Goal: Task Accomplishment & Management: Use online tool/utility

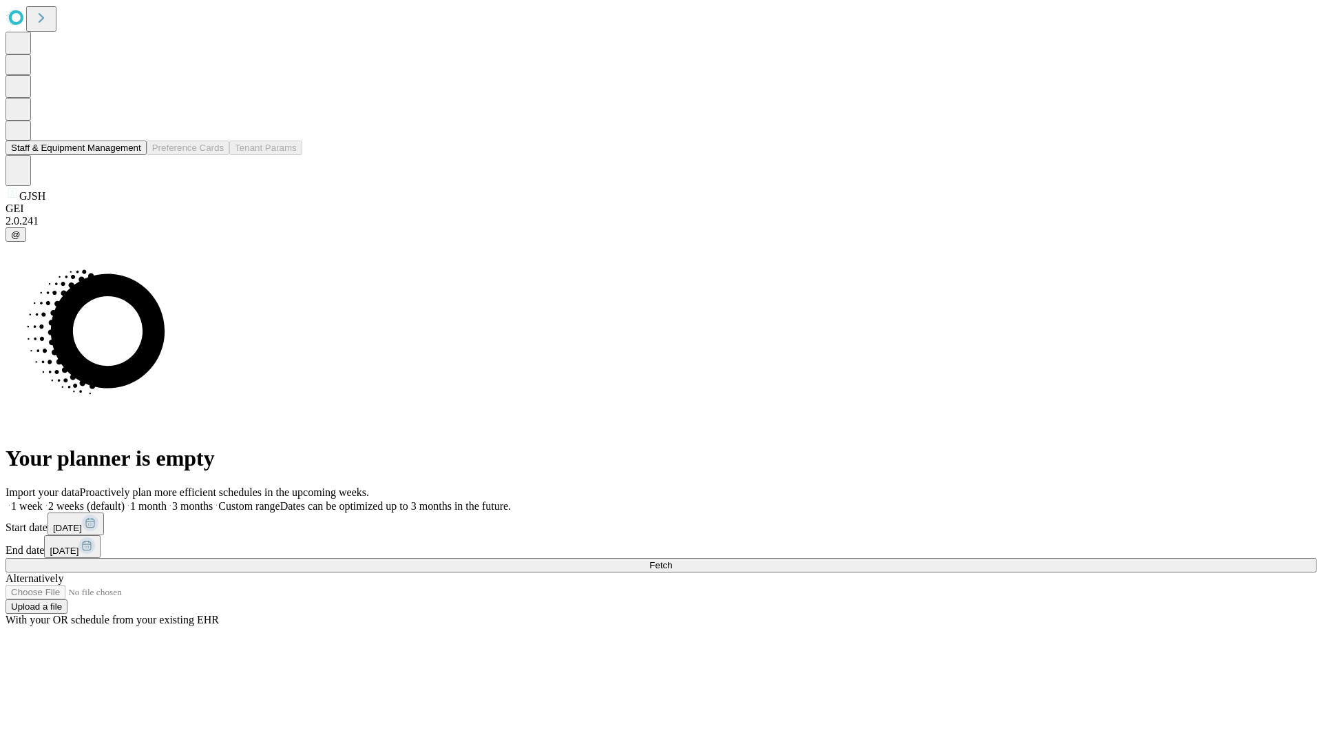
click at [132, 155] on button "Staff & Equipment Management" at bounding box center [76, 147] width 141 height 14
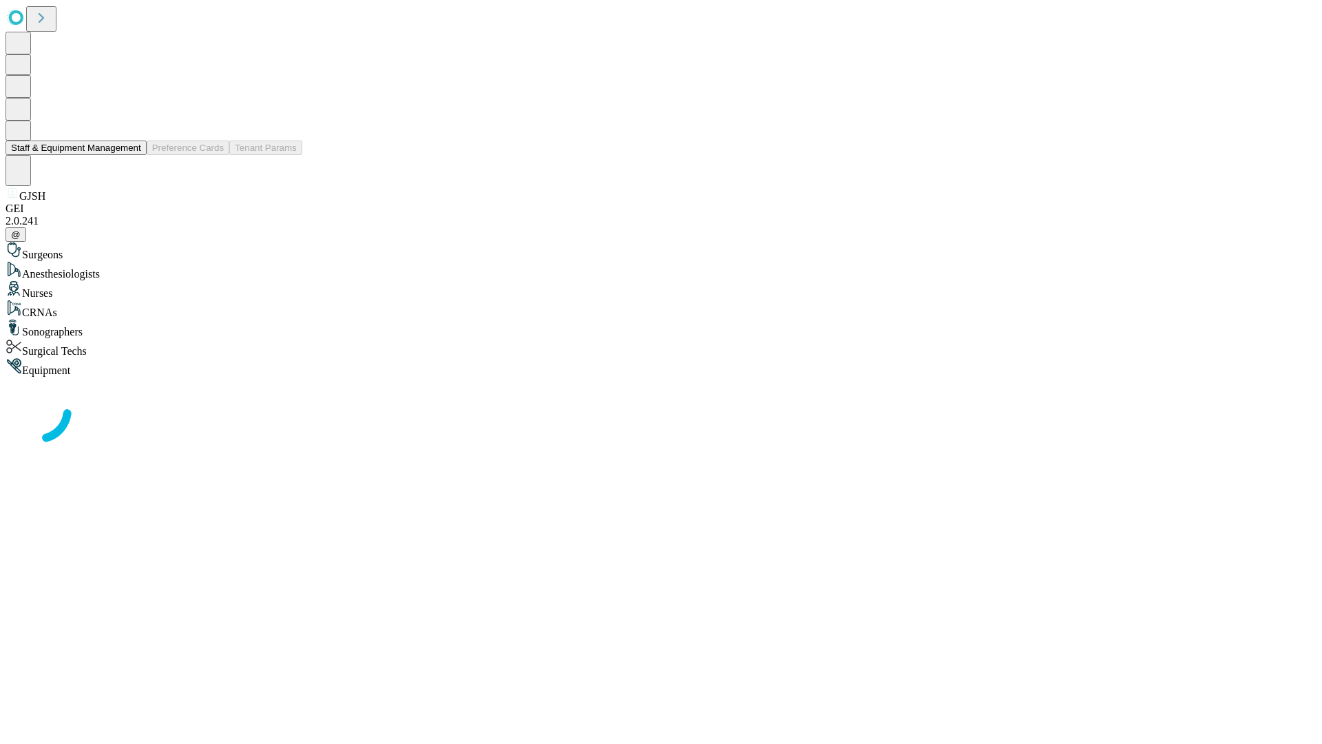
click at [132, 155] on button "Staff & Equipment Management" at bounding box center [76, 147] width 141 height 14
